Goal: Task Accomplishment & Management: Manage account settings

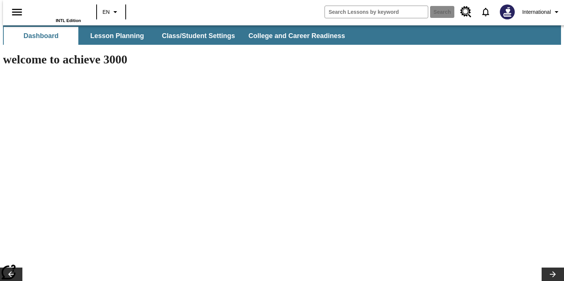
type input "-1"
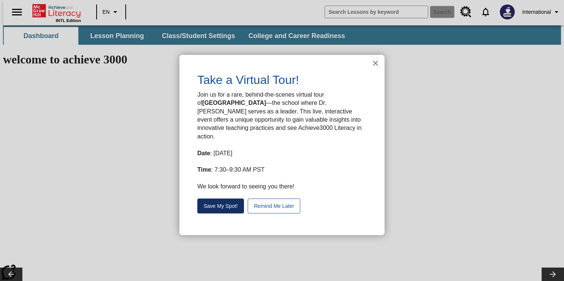
click at [227, 201] on button "Save My Spot!" at bounding box center [220, 205] width 47 height 15
click at [375, 62] on button "×" at bounding box center [375, 63] width 7 height 12
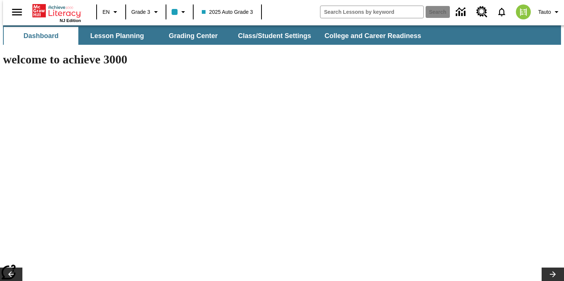
click at [544, 4] on div "NJ Edition EN Grade 3 2025 Auto Grade 3 Search Tauto" at bounding box center [285, 12] width 564 height 24
click at [542, 6] on button "Tauto" at bounding box center [549, 11] width 29 height 13
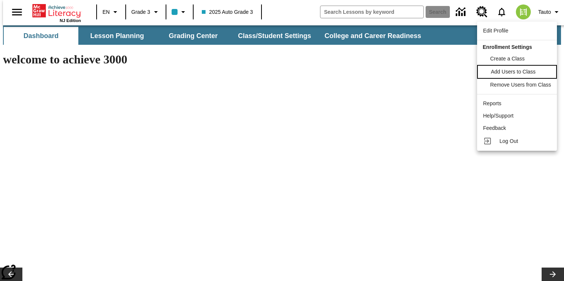
click at [521, 72] on span "Add Users to Class" at bounding box center [513, 72] width 45 height 6
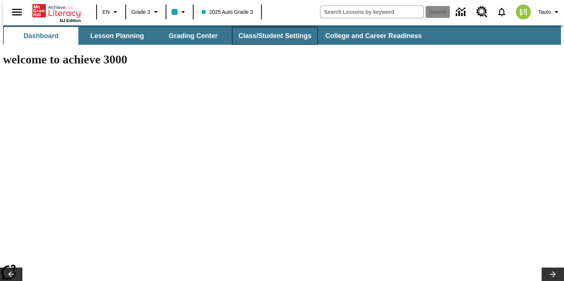
click at [298, 39] on button "Class/Student Settings" at bounding box center [275, 36] width 86 height 18
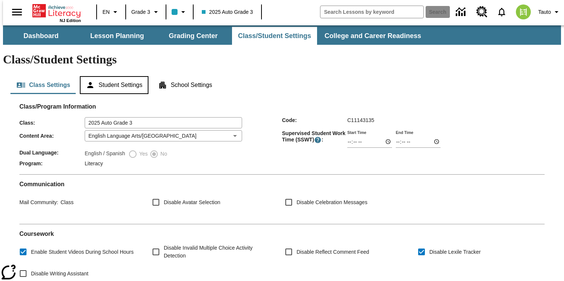
click at [122, 76] on button "Student Settings" at bounding box center [114, 85] width 68 height 18
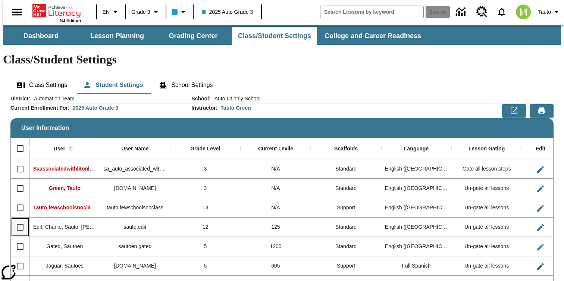
click at [19, 219] on input "Select row" at bounding box center [20, 227] width 16 height 16
checkbox input "true"
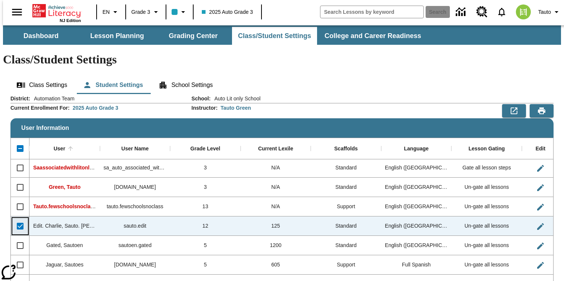
scroll to position [1, 0]
click at [540, 222] on icon "Edit User" at bounding box center [540, 226] width 9 height 9
click at [538, 222] on icon "Edit User" at bounding box center [540, 226] width 9 height 9
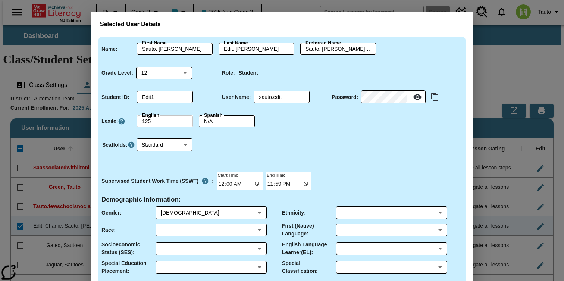
click at [162, 125] on input "125" at bounding box center [165, 121] width 56 height 12
click at [213, 119] on label "Spanish" at bounding box center [213, 115] width 19 height 7
click at [213, 119] on input "N/A" at bounding box center [227, 121] width 56 height 12
click at [172, 124] on input "125" at bounding box center [165, 121] width 56 height 12
click at [232, 124] on input "N/A" at bounding box center [227, 121] width 56 height 12
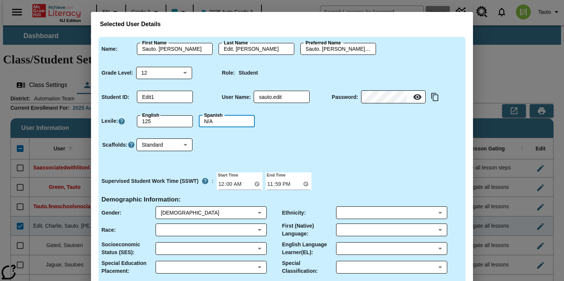
click at [232, 124] on input "N/A" at bounding box center [227, 121] width 56 height 12
click at [236, 148] on div "Scaffolds : Standard 0 ​" at bounding box center [278, 149] width 367 height 39
click at [233, 123] on input "N/A" at bounding box center [227, 121] width 56 height 12
type input "N/A"
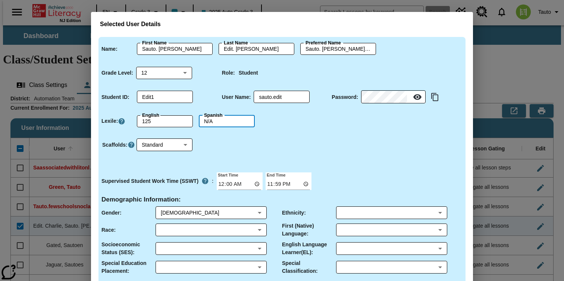
click at [253, 143] on div "Scaffolds : Standard 0 ​" at bounding box center [278, 149] width 367 height 39
click at [170, 121] on input "125" at bounding box center [165, 121] width 56 height 12
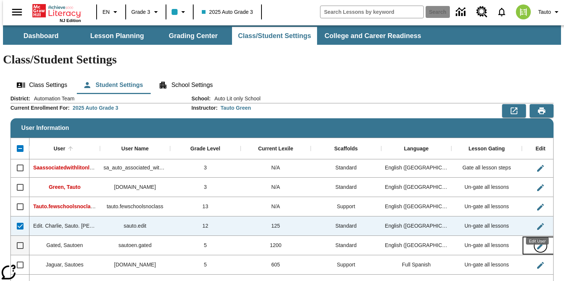
click at [538, 241] on icon "Edit User" at bounding box center [540, 245] width 9 height 9
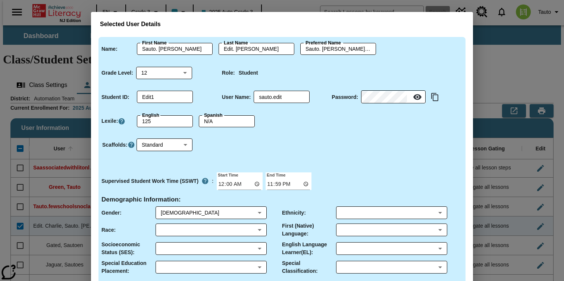
type input "Sautoen"
type input "Gated"
type input "Sautoen"
type input "6"
type input "gated1"
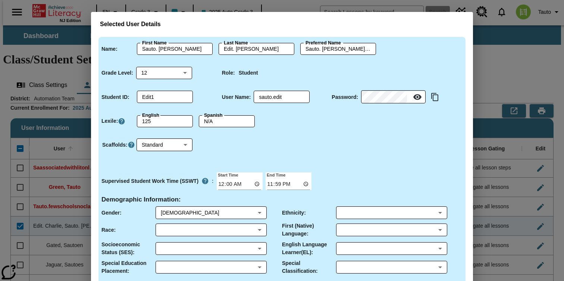
type input "sautoen.gated"
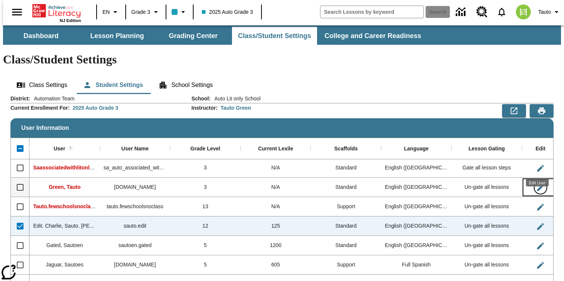
click at [538, 183] on icon "Edit User" at bounding box center [540, 187] width 9 height 9
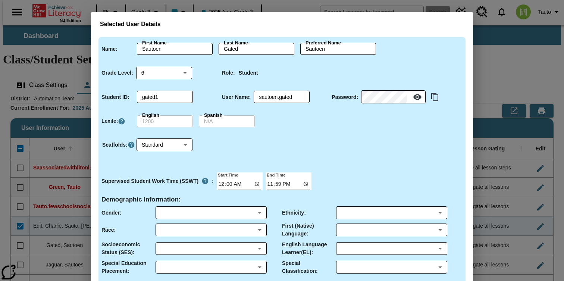
type input "Tauto"
type input "Green"
type input "Tauto"
type input "3"
type input "green1"
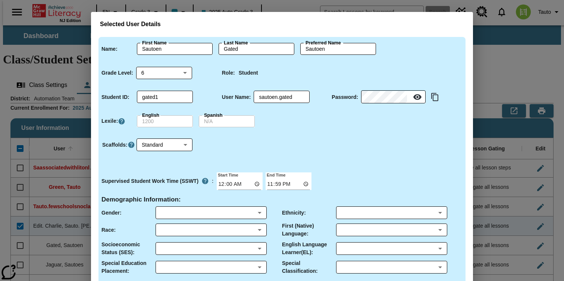
type input "[DOMAIN_NAME]"
type input "00:01"
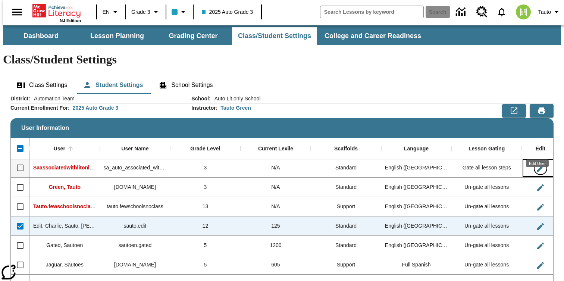
click at [537, 164] on icon "Edit User" at bounding box center [540, 168] width 9 height 9
